Goal: Find specific page/section: Find specific page/section

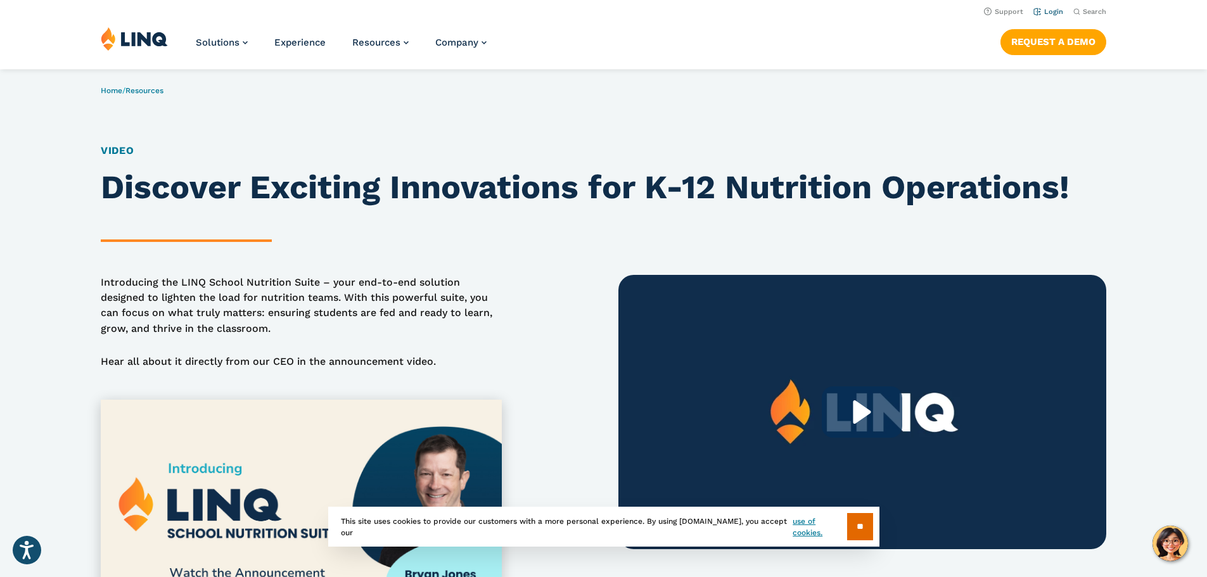
click at [1039, 13] on link "Login" at bounding box center [1049, 12] width 30 height 8
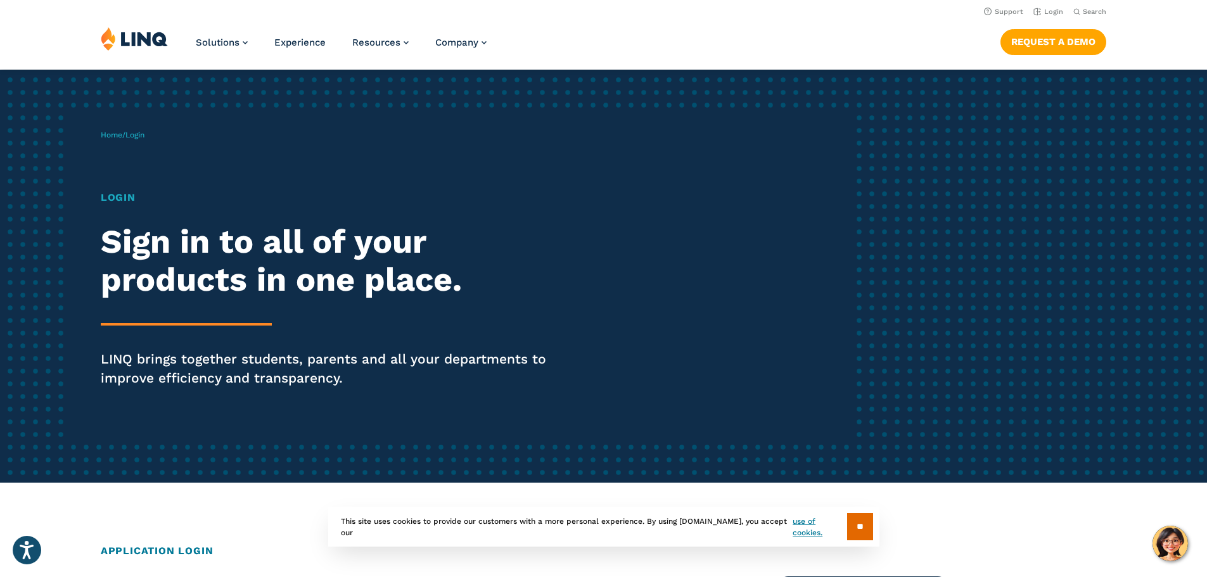
click at [112, 198] on h1 "Login" at bounding box center [333, 197] width 465 height 15
click at [849, 529] on input "**" at bounding box center [860, 526] width 26 height 27
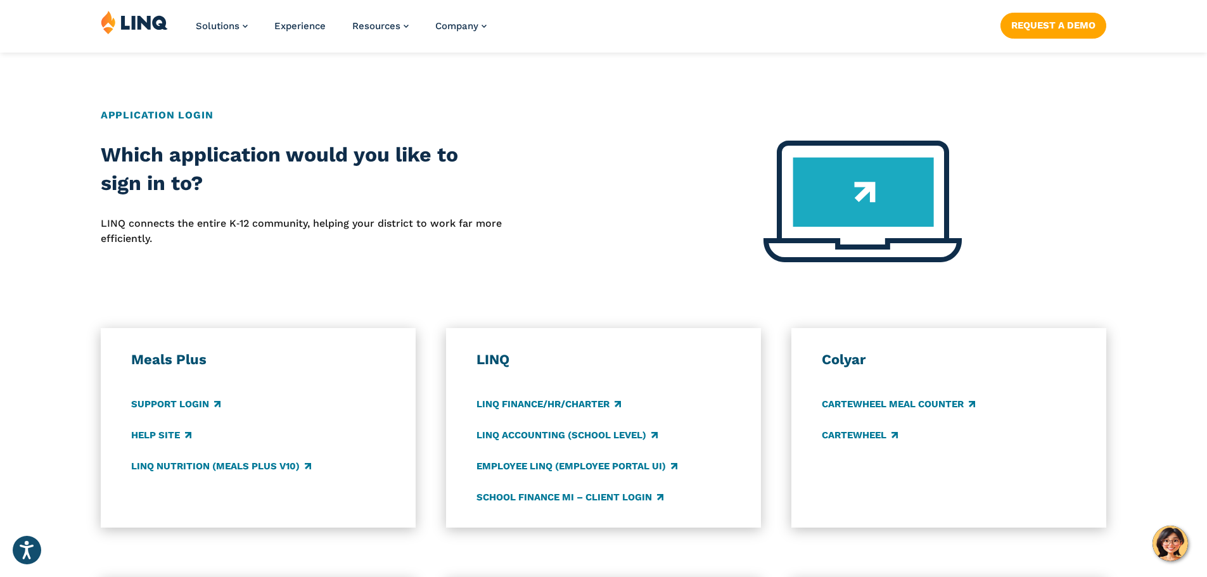
scroll to position [444, 0]
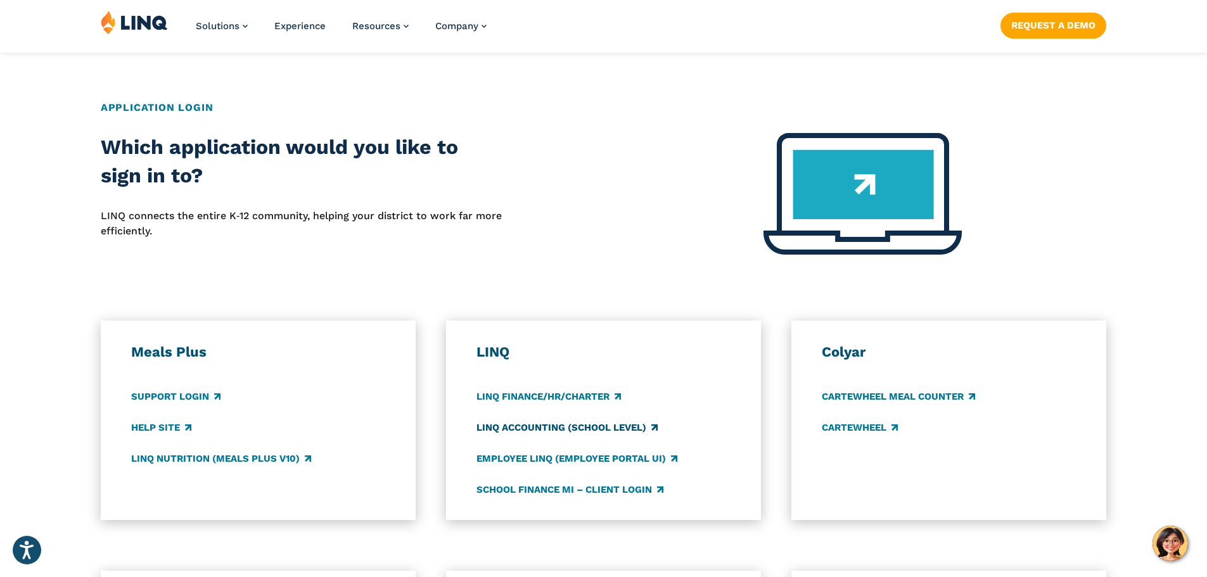
click at [560, 427] on link "LINQ Accounting (school level)" at bounding box center [567, 428] width 181 height 14
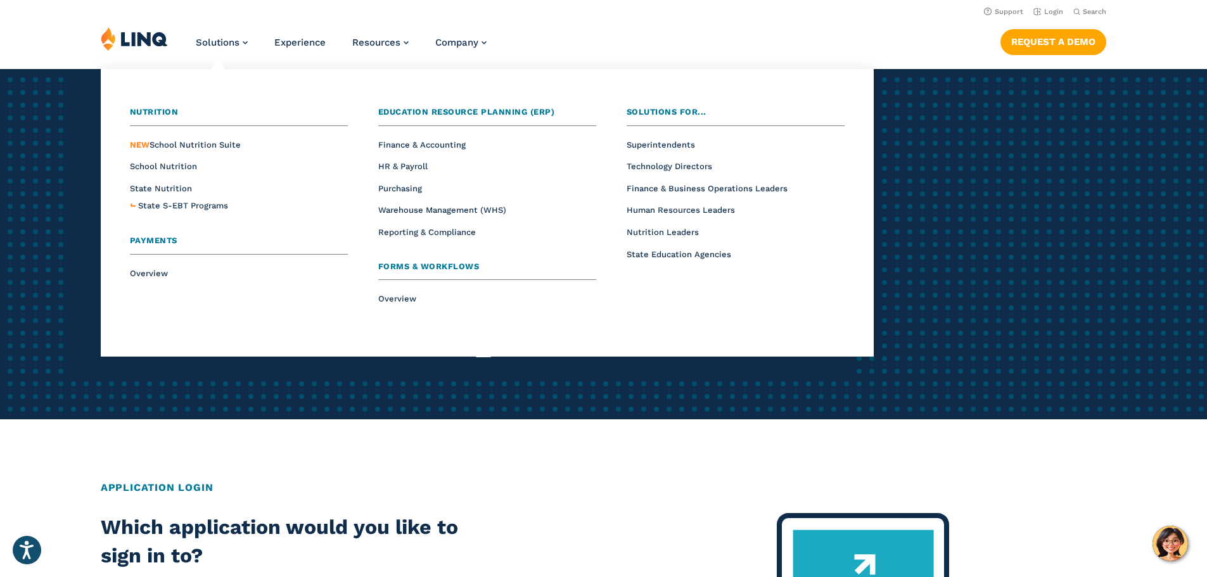
scroll to position [0, 0]
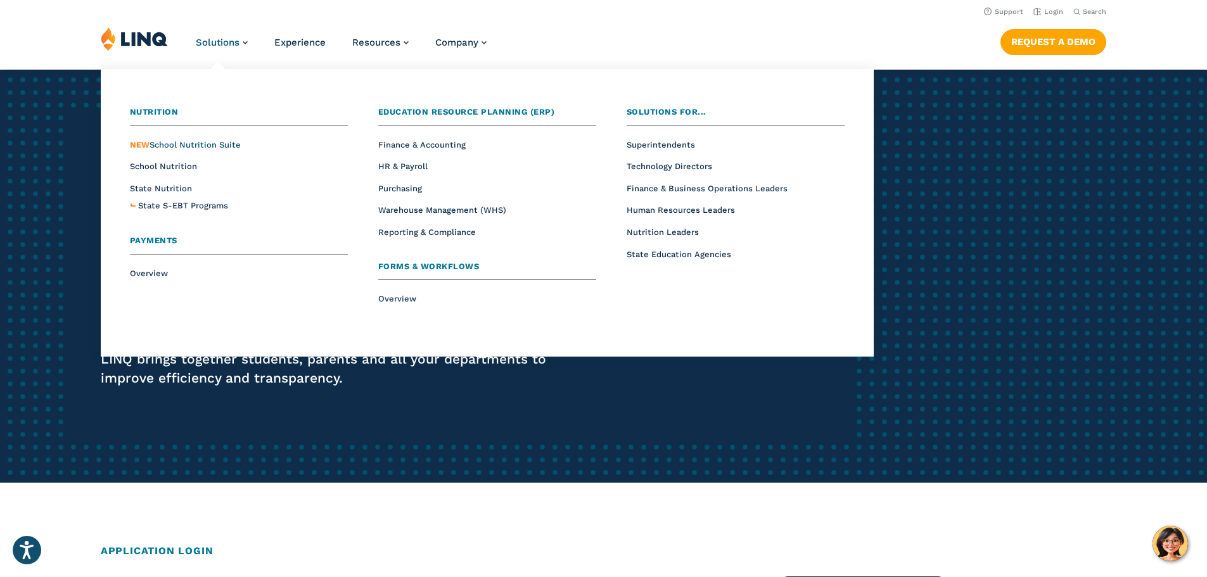
click at [171, 146] on span "NEW School Nutrition Suite" at bounding box center [185, 145] width 111 height 10
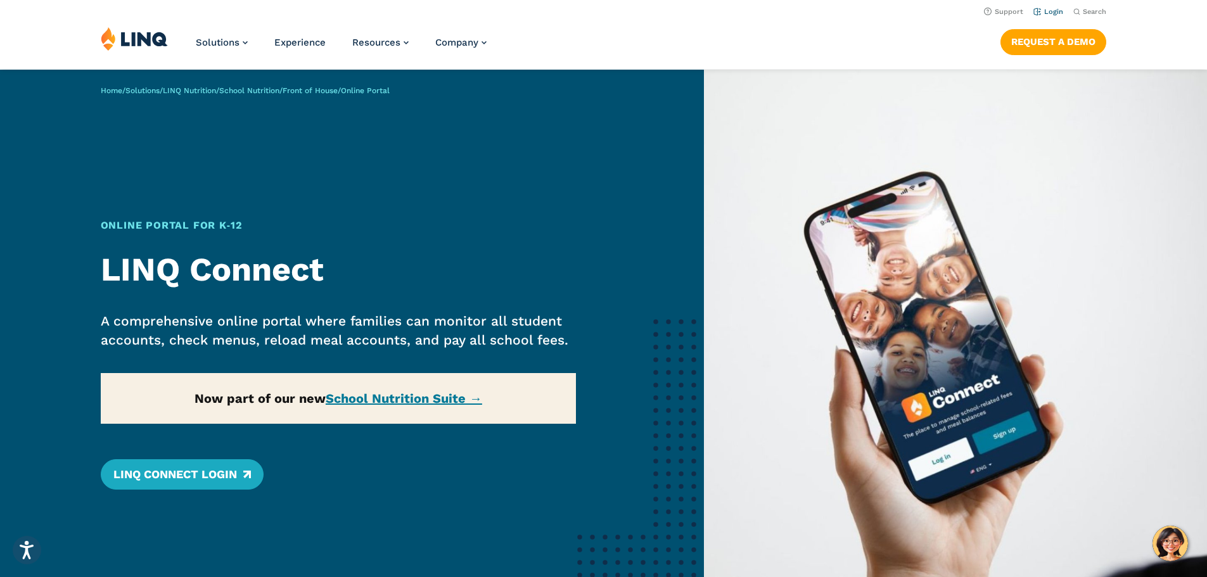
click at [1050, 8] on link "Login" at bounding box center [1049, 12] width 30 height 8
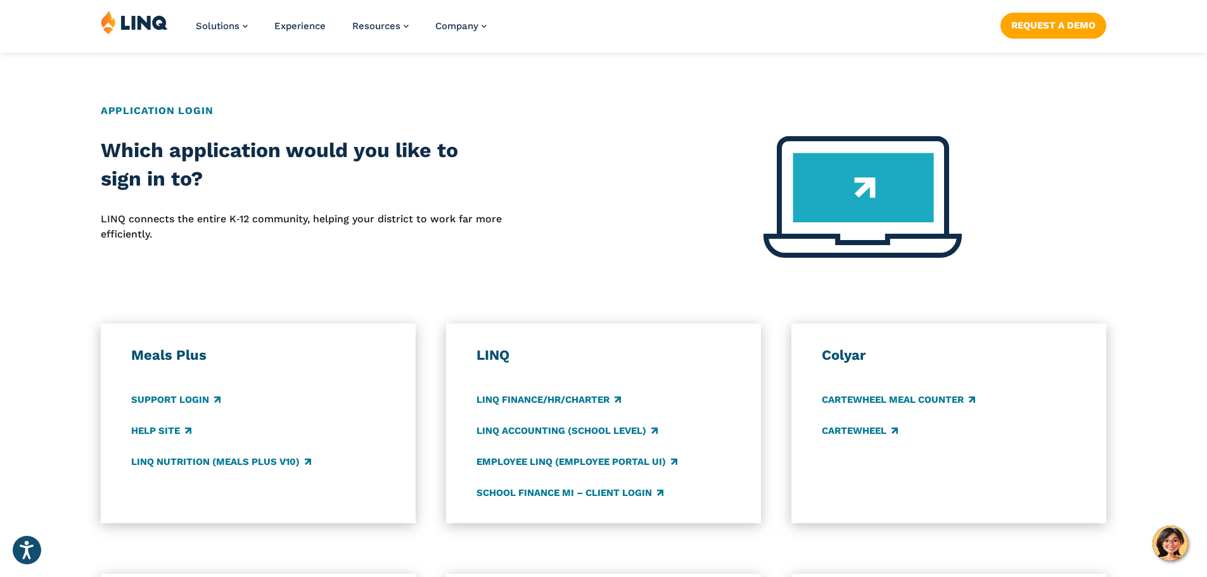
scroll to position [444, 0]
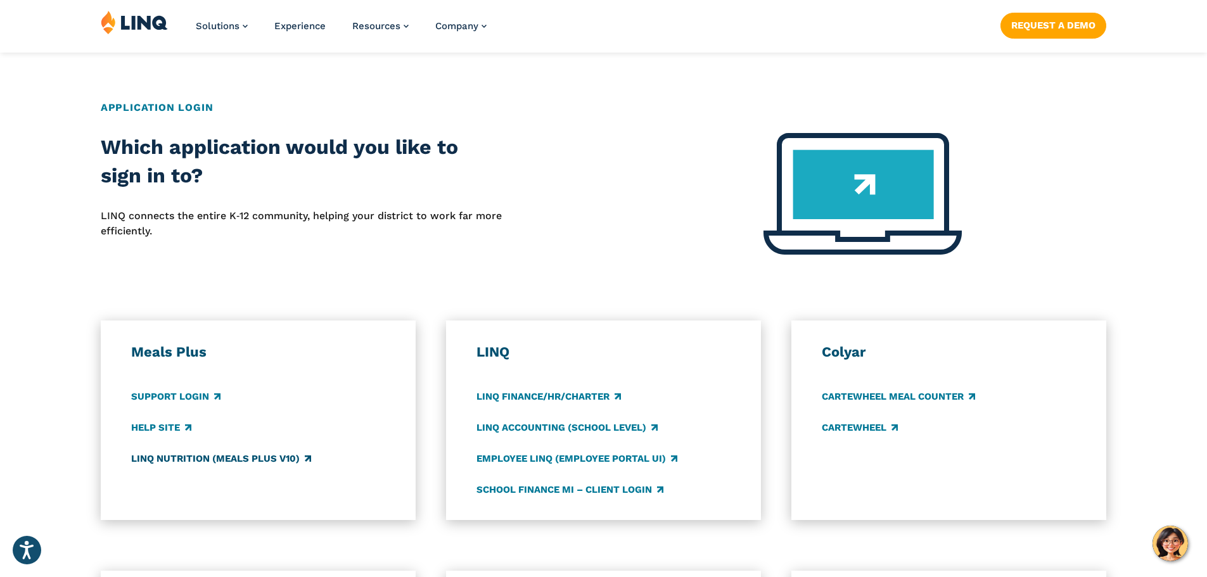
click at [203, 459] on link "LINQ Nutrition (Meals Plus v10)" at bounding box center [221, 459] width 180 height 14
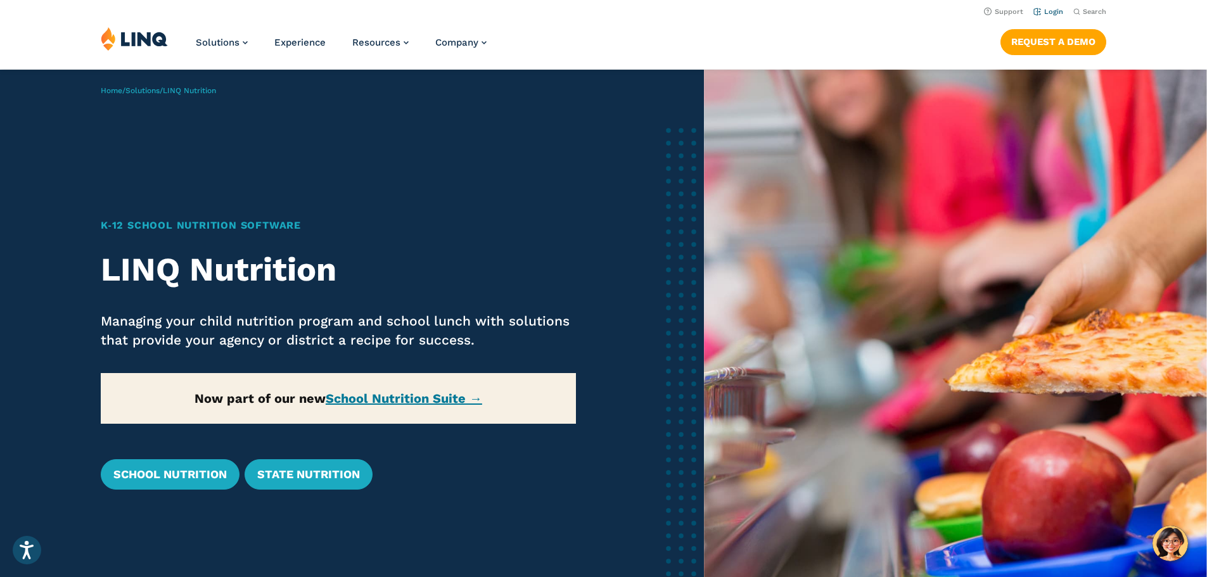
click at [1043, 15] on link "Login" at bounding box center [1049, 12] width 30 height 8
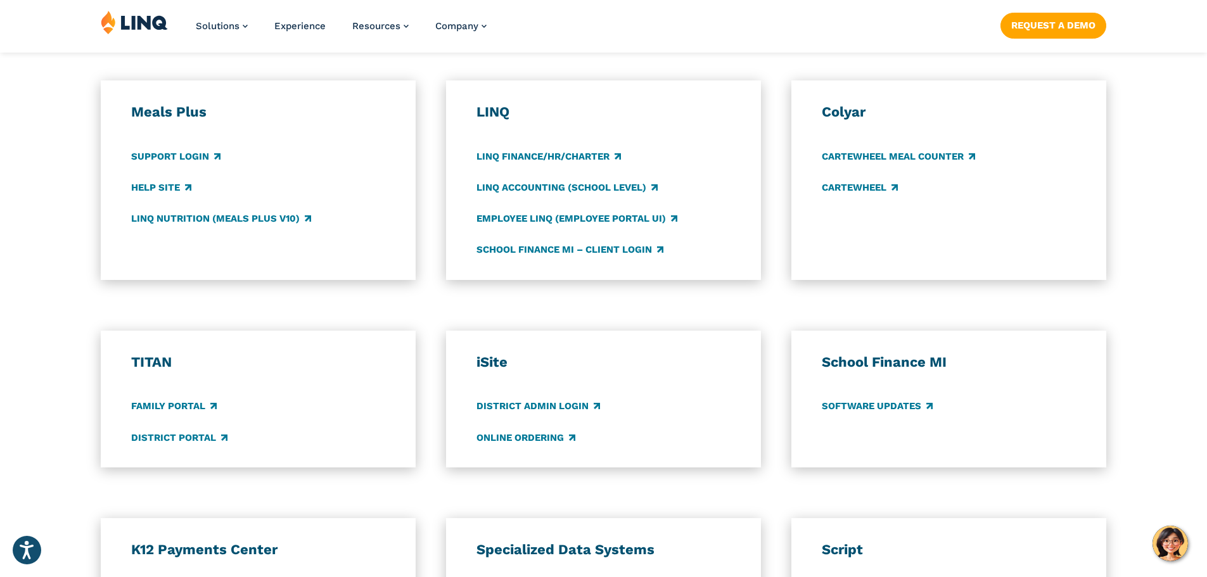
scroll to position [697, 0]
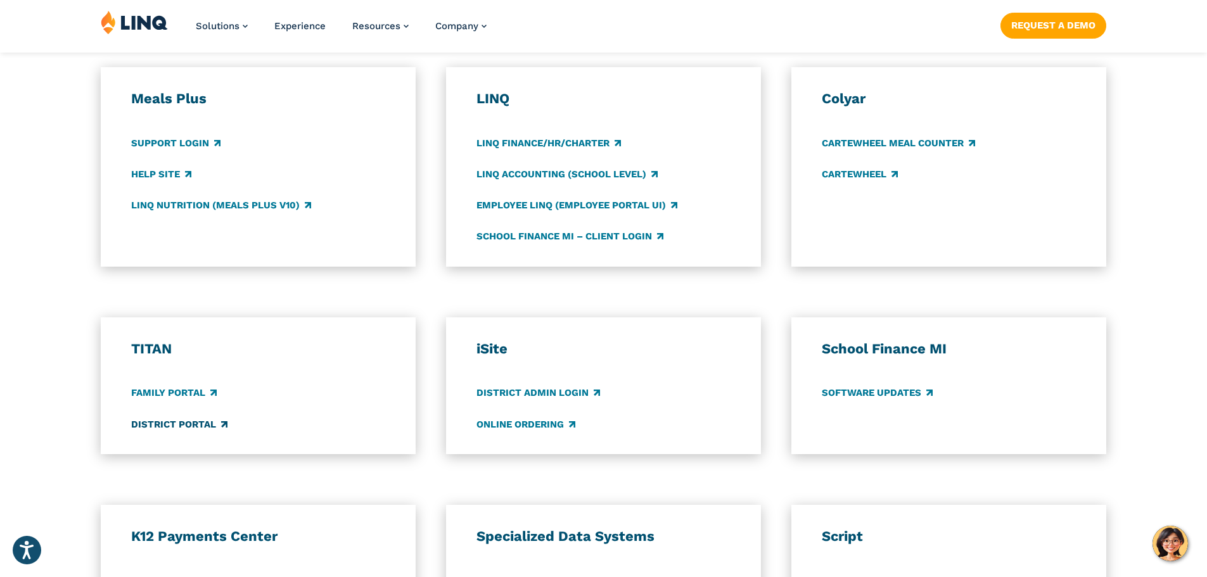
click at [177, 424] on link "District Portal" at bounding box center [179, 425] width 96 height 14
click at [193, 393] on link "Family Portal" at bounding box center [174, 394] width 86 height 14
click at [593, 170] on link "LINQ Accounting (school level)" at bounding box center [567, 174] width 181 height 14
click at [611, 201] on link "Employee LINQ (Employee Portal UI)" at bounding box center [577, 205] width 201 height 14
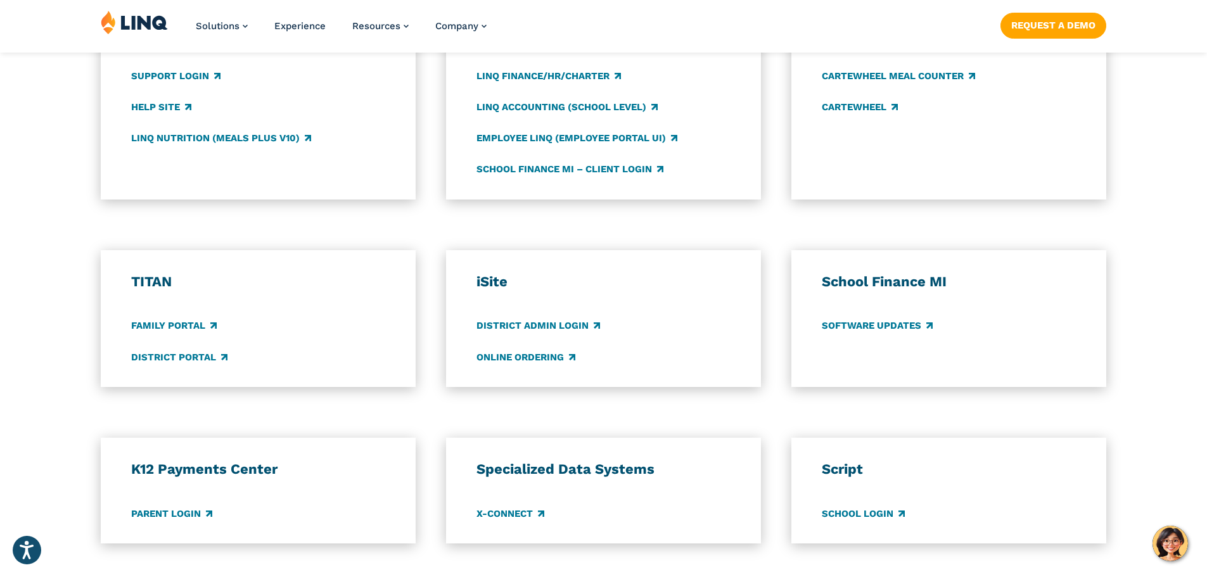
scroll to position [824, 0]
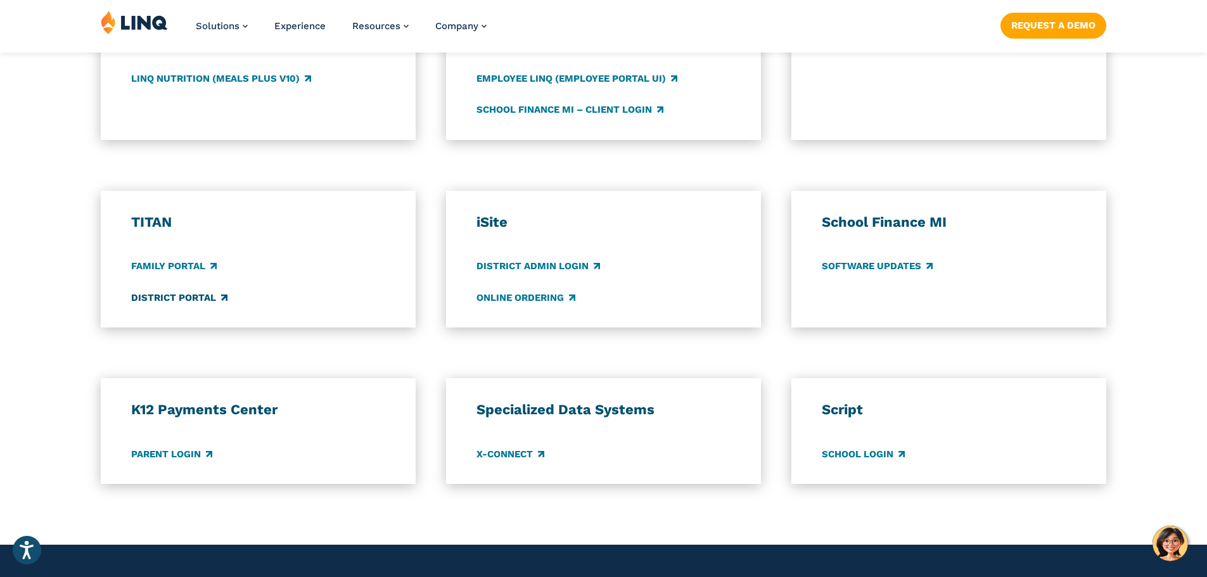
click at [177, 298] on link "District Portal" at bounding box center [179, 298] width 96 height 14
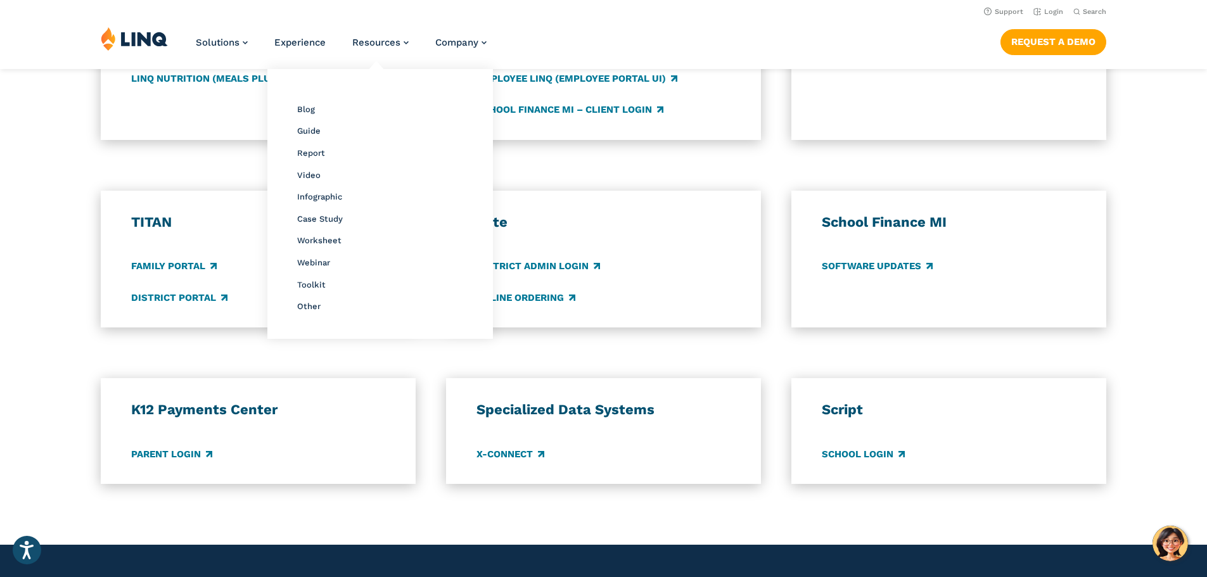
scroll to position [570, 0]
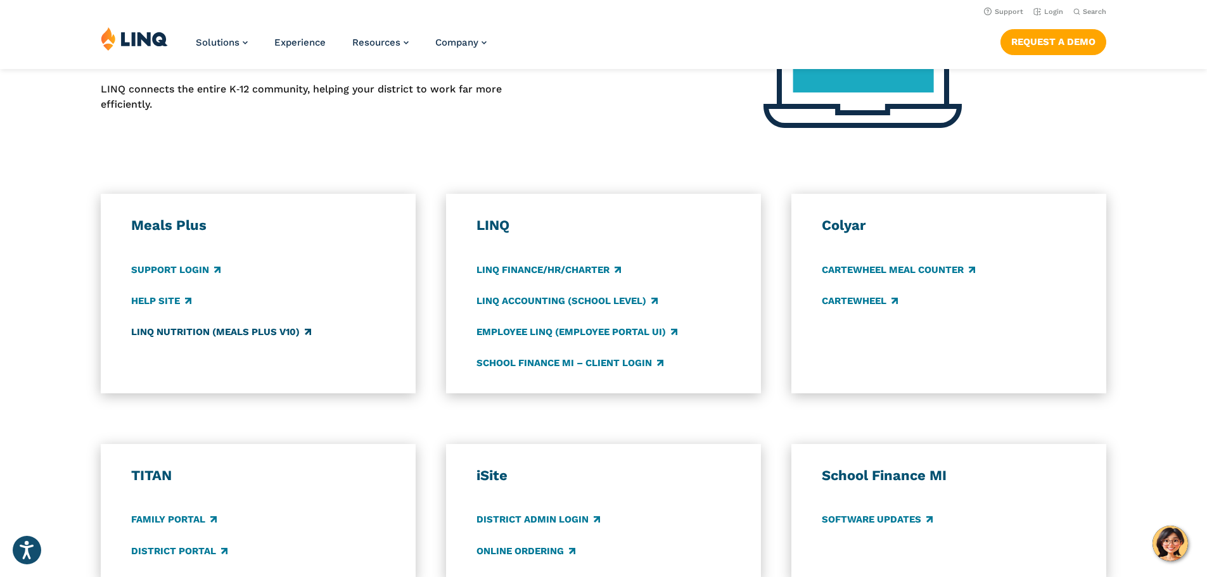
click at [182, 331] on link "LINQ Nutrition (Meals Plus v10)" at bounding box center [221, 332] width 180 height 14
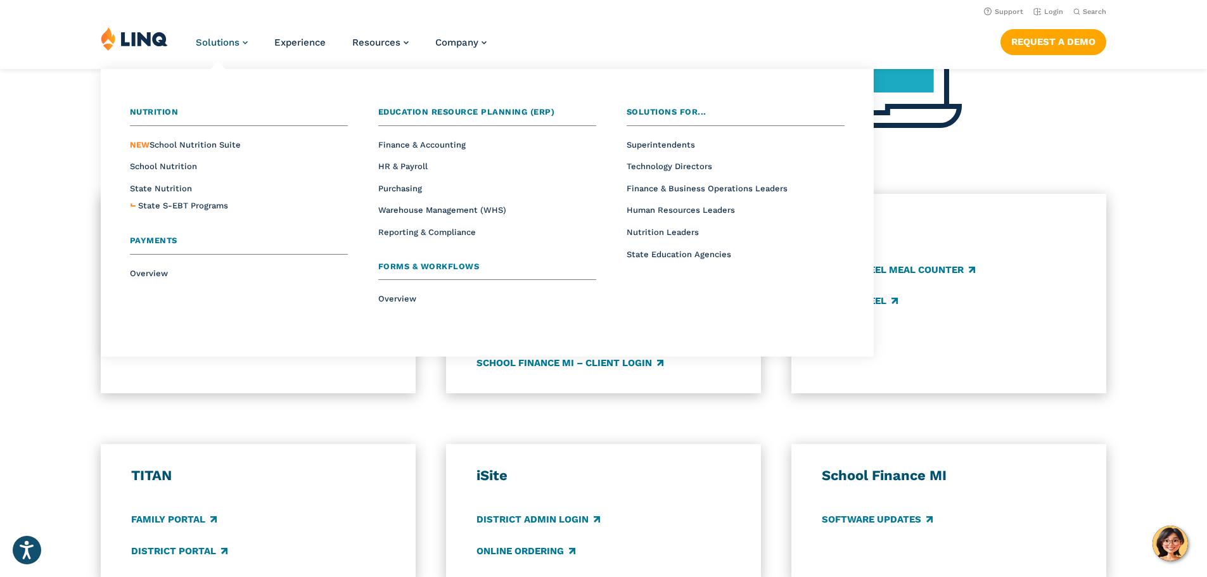
click at [224, 37] on span "Solutions" at bounding box center [218, 42] width 44 height 11
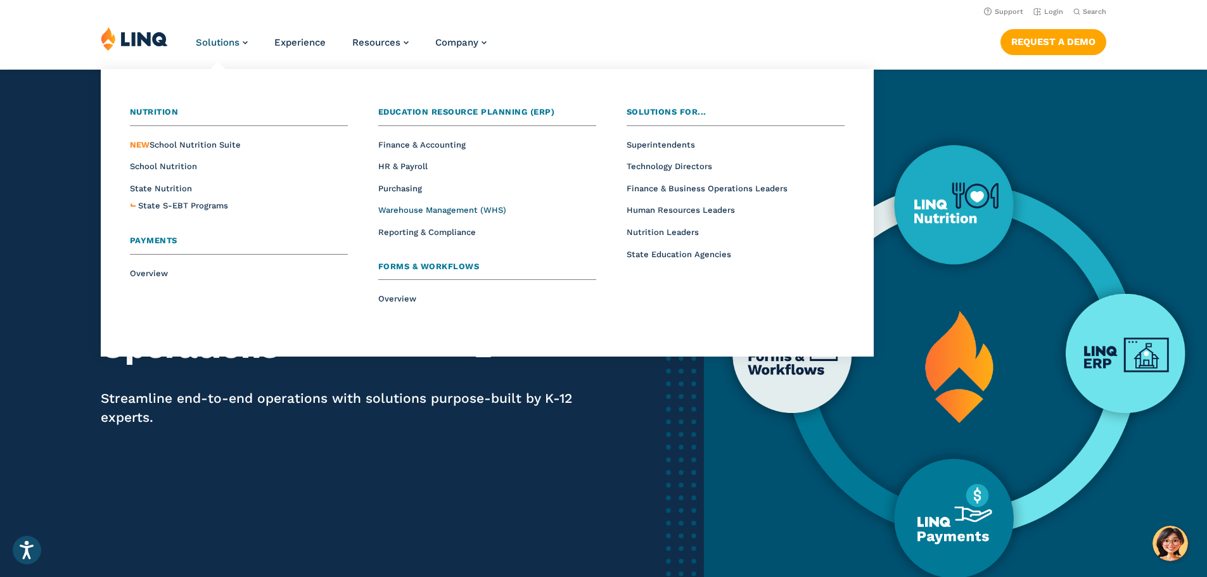
click at [430, 210] on span "Warehouse Management (WHS)" at bounding box center [442, 210] width 128 height 10
